Goal: Information Seeking & Learning: Learn about a topic

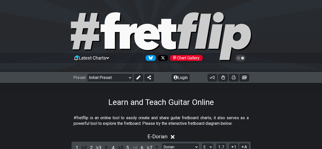
select select "Dorian"
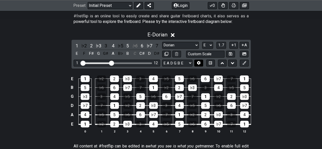
click at [197, 63] on icon at bounding box center [199, 63] width 4 height 4
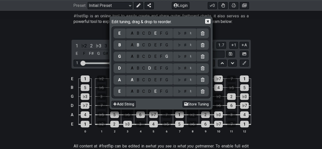
click at [143, 90] on div "C" at bounding box center [144, 92] width 6 height 6
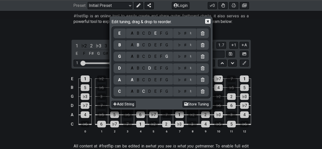
click at [167, 81] on div "G" at bounding box center [167, 80] width 6 height 6
click at [130, 44] on div "A" at bounding box center [132, 45] width 6 height 6
click at [148, 31] on div "D" at bounding box center [150, 34] width 6 height 6
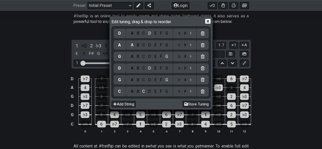
click at [207, 23] on icon at bounding box center [207, 21] width 5 height 5
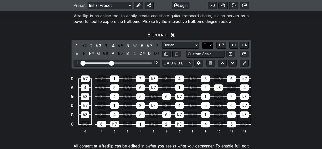
click at [211, 44] on select "A♭ A A♯ B♭ B C C♯ D♭ D D♯ E♭ E F F♯ G♭ G G♯" at bounding box center [207, 45] width 11 height 7
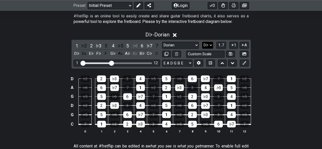
select select "D"
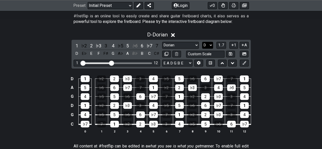
click at [211, 44] on select "A♭ A A♯ B♭ B C C♯ D♭ D D♯ E♭ E F F♯ G♭ G G♯" at bounding box center [207, 45] width 11 height 7
click at [232, 87] on div "♭5" at bounding box center [231, 87] width 9 height 7
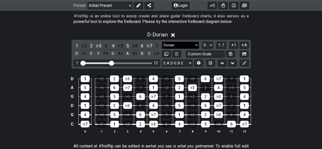
click at [196, 44] on select "Minor Pentatonic Click to edit Minor Pentatonic Major Pentatonic Minor Blues Ma…" at bounding box center [180, 45] width 37 height 7
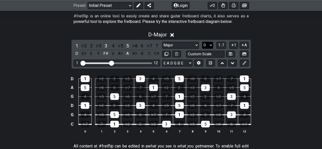
select select "Melodic Minor"
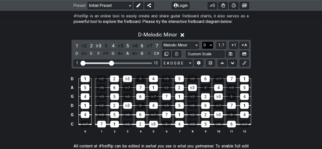
click at [207, 45] on select "A♭ A A♯ B♭ B C C♯ D♭ D D♯ E♭ E F F♯ G♭ G G♯" at bounding box center [207, 45] width 11 height 7
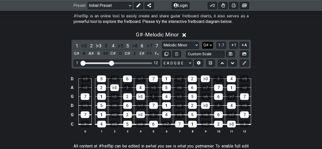
click at [207, 45] on select "A♭ A A♯ B♭ B C C♯ D♭ D D♯ E♭ E F F♯ G♭ G G♯" at bounding box center [207, 45] width 11 height 7
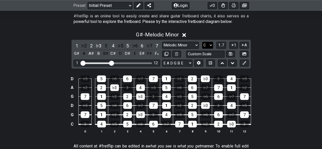
click at [202, 42] on select "A♭ A A♯ B♭ B C C♯ D♭ D D♯ E♭ E F F♯ G♭ G G♯" at bounding box center [207, 45] width 11 height 7
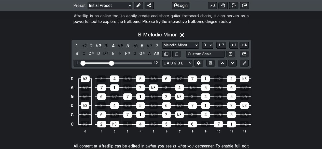
select select "C"
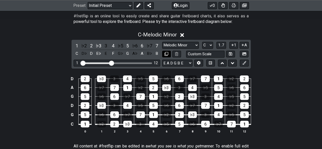
click at [167, 55] on icon at bounding box center [167, 54] width 4 height 4
select select "Melodic Minor"
select select "C"
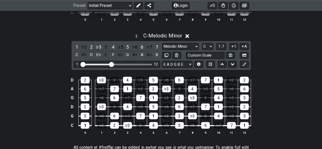
scroll to position [234, 0]
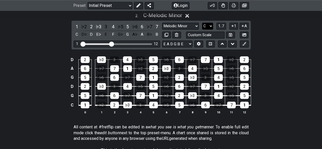
click at [203, 24] on select "A♭ A A♯ B♭ B C C♯ D♭ D D♯ E♭ E F F♯ G♭ G G♯" at bounding box center [207, 26] width 11 height 7
select select "D"
click at [202, 23] on select "A♭ A A♯ B♭ B C C♯ D♭ D D♯ E♭ E F F♯ G♭ G G♯" at bounding box center [207, 26] width 11 height 7
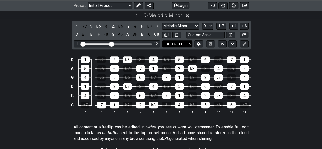
click at [180, 42] on select "E A D G B E E A D G B E E A D G B E B E A D F♯ B A D G C E A D A D G B E E♭ A♭ …" at bounding box center [177, 44] width 30 height 7
click at [191, 25] on select "Minor Pentatonic Click to edit Minor Pentatonic Major Pentatonic Minor Blues Ma…" at bounding box center [180, 26] width 37 height 7
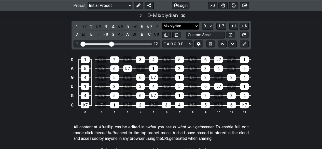
select select "Minor / Aeolian"
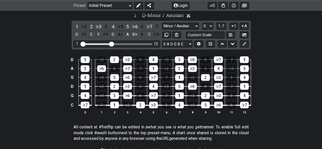
click at [295, 50] on div "D 1 ♭2 2 ♭3 3 4 ♭5 5 ♭6 6 ♭7 7 1 A 5 ♭6 6 ♭7 7 1 ♭2 2 ♭3 3 4 ♭5 5 G 4 ♭5 5 ♭6 6…" at bounding box center [161, 86] width 322 height 72
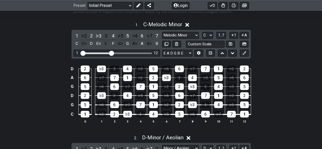
scroll to position [102, 0]
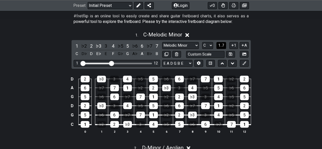
click at [218, 46] on button "1..7" at bounding box center [222, 45] width 10 height 7
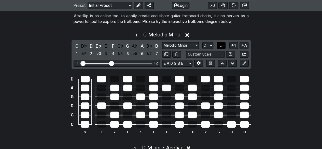
click at [218, 46] on button "..." at bounding box center [221, 45] width 9 height 7
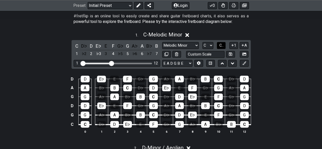
click at [218, 46] on button "C.." at bounding box center [221, 45] width 9 height 7
click at [218, 46] on button "1..7" at bounding box center [222, 45] width 10 height 7
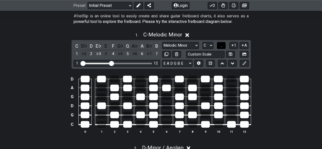
click at [218, 46] on button "..." at bounding box center [221, 45] width 9 height 7
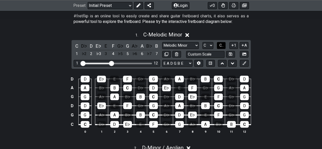
click at [218, 46] on button "C.." at bounding box center [221, 45] width 9 height 7
click at [218, 46] on button "1..7" at bounding box center [222, 45] width 10 height 7
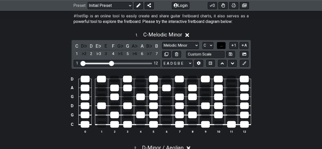
click at [218, 46] on button "..." at bounding box center [221, 45] width 9 height 7
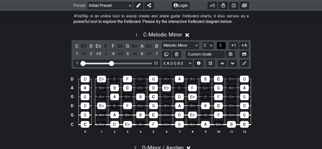
click at [218, 46] on button "C.." at bounding box center [221, 45] width 9 height 7
click at [218, 46] on button "1..7" at bounding box center [222, 45] width 10 height 7
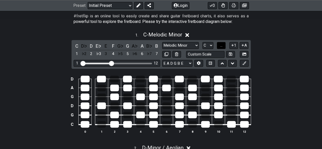
click at [218, 46] on button "..." at bounding box center [221, 45] width 9 height 7
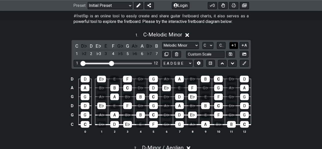
click at [230, 46] on button "1" at bounding box center [234, 45] width 9 height 7
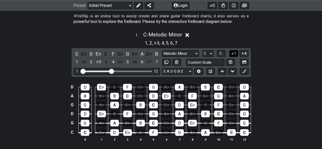
click at [230, 46] on div "1 . C - Melodic Minor 1 , 2 , ♭3 , 4 , 5 , 6 , 7 C D♭ D E♭ E F G♭ G A♭ A B♭ B 1…" at bounding box center [161, 89] width 322 height 120
click at [243, 54] on icon at bounding box center [243, 53] width 5 height 4
click at [221, 55] on span "C.." at bounding box center [221, 53] width 4 height 5
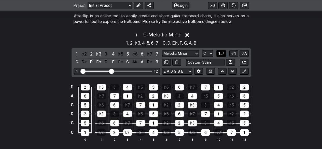
click at [221, 55] on span "1..7" at bounding box center [221, 53] width 6 height 5
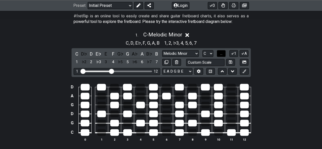
click at [221, 55] on span "..." at bounding box center [221, 53] width 2 height 5
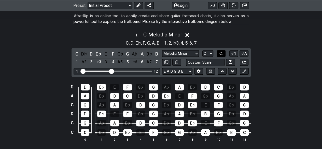
click at [221, 55] on span "C.." at bounding box center [221, 53] width 4 height 5
click at [221, 55] on span "1..7" at bounding box center [221, 53] width 6 height 5
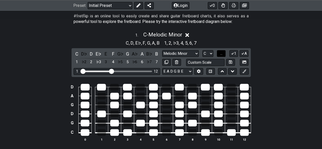
click at [221, 55] on span "..." at bounding box center [221, 53] width 2 height 5
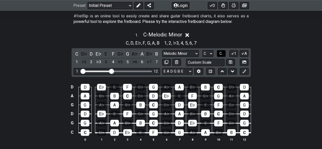
click at [221, 55] on span "C.." at bounding box center [221, 53] width 4 height 5
click at [221, 55] on span "1..7" at bounding box center [221, 53] width 6 height 5
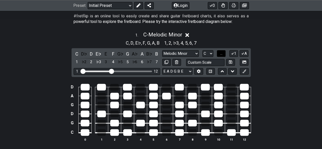
click at [221, 55] on span "..." at bounding box center [221, 53] width 2 height 5
